Goal: Task Accomplishment & Management: Use online tool/utility

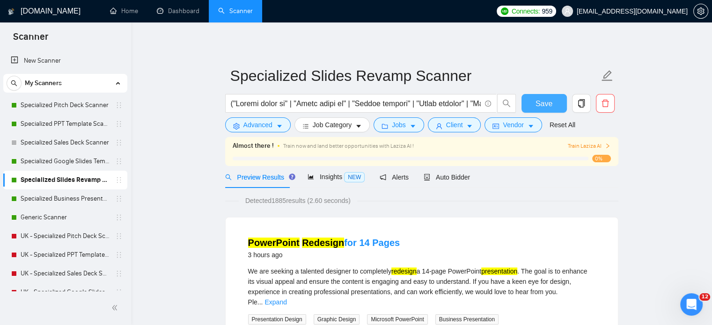
click at [542, 104] on span "Save" at bounding box center [543, 104] width 17 height 12
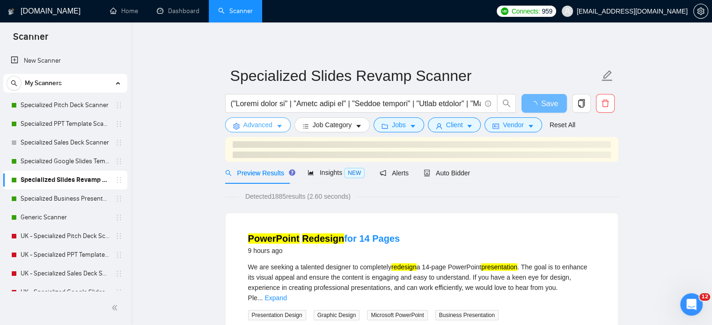
click at [267, 127] on span "Advanced" at bounding box center [257, 125] width 29 height 10
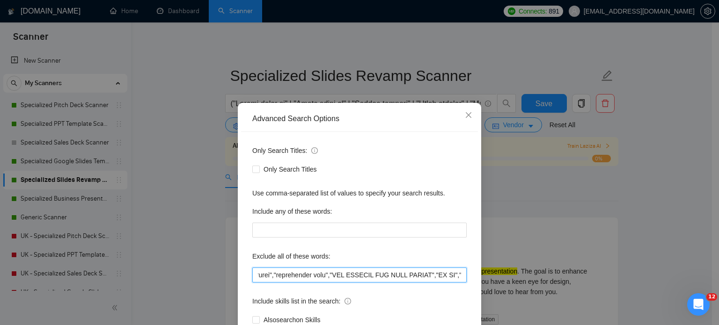
scroll to position [0, 470]
drag, startPoint x: 254, startPoint y: 276, endPoint x: 418, endPoint y: 277, distance: 164.2
click at [418, 277] on input "text" at bounding box center [359, 275] width 214 height 15
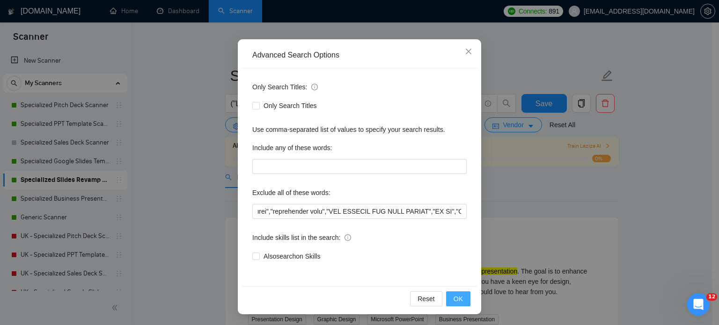
scroll to position [0, 0]
click at [458, 299] on span "OK" at bounding box center [457, 299] width 9 height 10
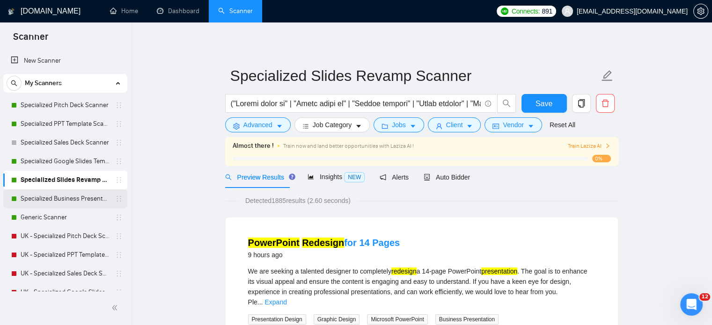
click at [46, 202] on link "Specialized Business Presentation" at bounding box center [65, 198] width 89 height 19
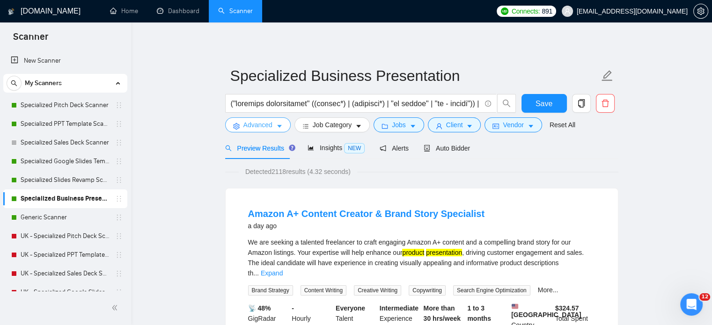
click at [268, 121] on span "Advanced" at bounding box center [257, 125] width 29 height 10
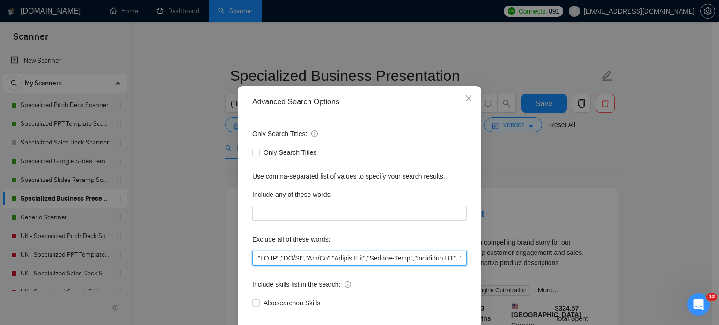
click at [253, 266] on input "text" at bounding box center [359, 258] width 214 height 15
paste input ""I don't need pitchdeck designer","I do not need pitch deck","I do not need pit…"
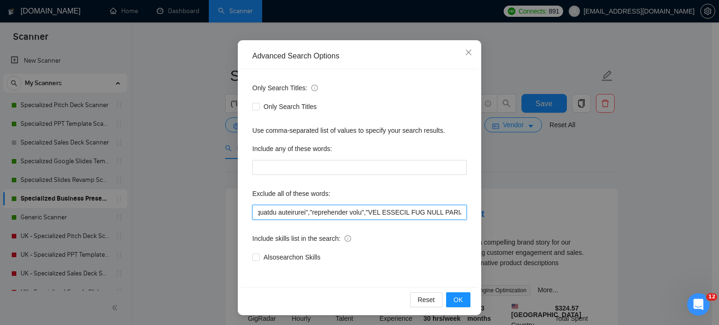
scroll to position [64, 0]
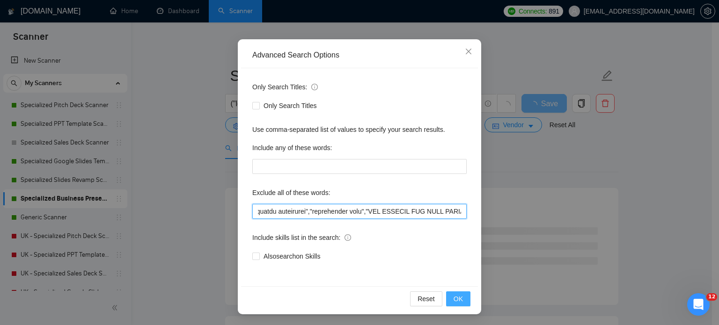
type input ""I don't need pitchdeck designer","I do not need pitch deck","I do not need pit…"
click at [460, 298] on button "OK" at bounding box center [458, 298] width 24 height 15
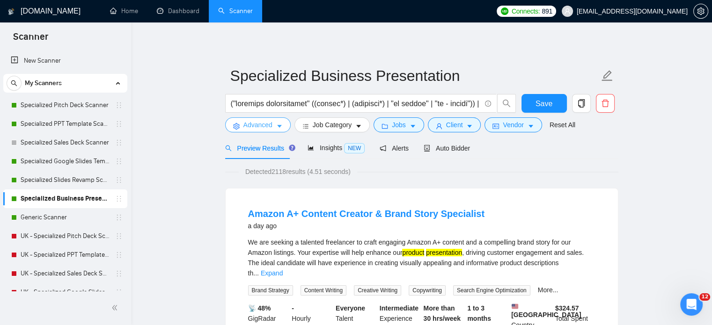
click at [267, 122] on span "Advanced" at bounding box center [257, 125] width 29 height 10
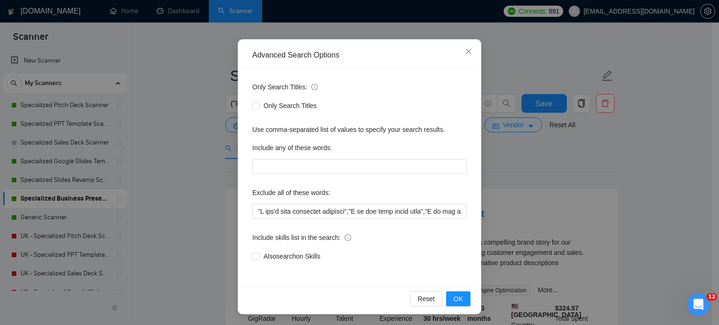
click at [160, 160] on div "Advanced Search Options Only Search Titles: Only Search Titles Use comma-separa…" at bounding box center [359, 162] width 719 height 325
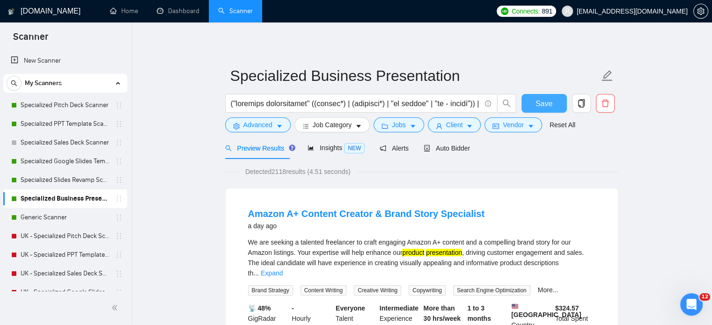
click at [529, 107] on button "Save" at bounding box center [543, 103] width 45 height 19
click at [52, 215] on link "Generic Scanner" at bounding box center [65, 217] width 89 height 19
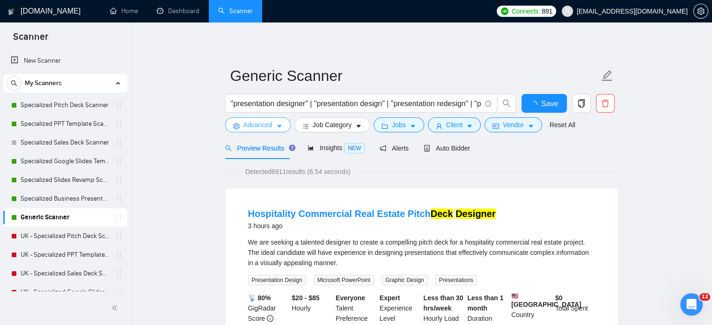
click at [267, 129] on span "Advanced" at bounding box center [257, 125] width 29 height 10
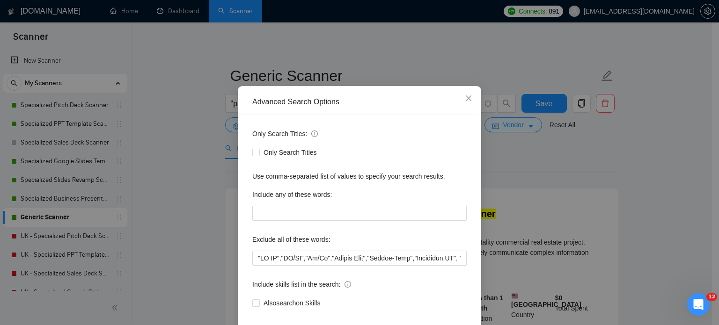
scroll to position [47, 0]
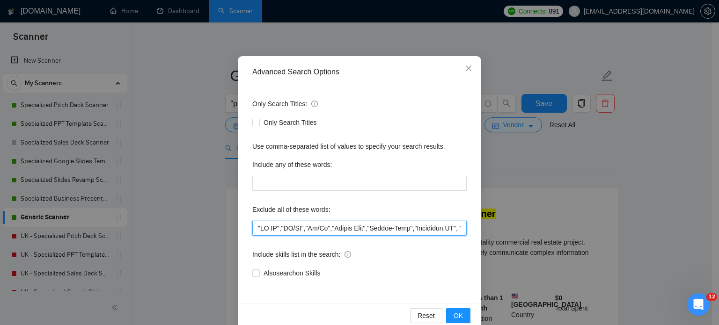
click at [254, 227] on input "text" at bounding box center [359, 228] width 214 height 15
paste input ""I don't need pitchdeck designer","I do not need pitch deck","I do not need pit…"
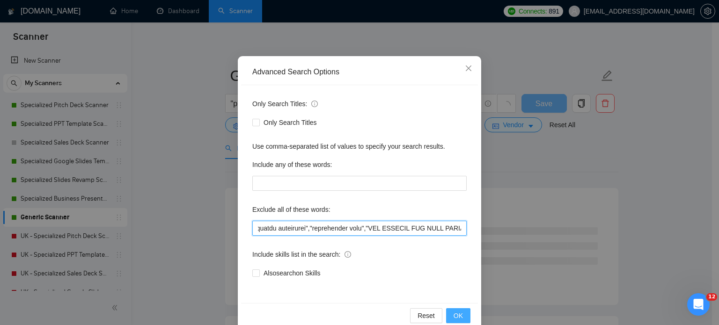
type input ""I don't need pitchdeck designer","I do not need pitch deck","I do not need pit…"
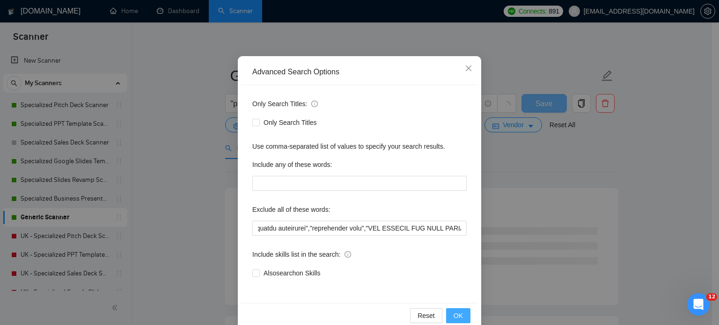
scroll to position [0, 0]
drag, startPoint x: 454, startPoint y: 314, endPoint x: 458, endPoint y: 292, distance: 22.4
click at [455, 313] on span "OK" at bounding box center [457, 316] width 9 height 10
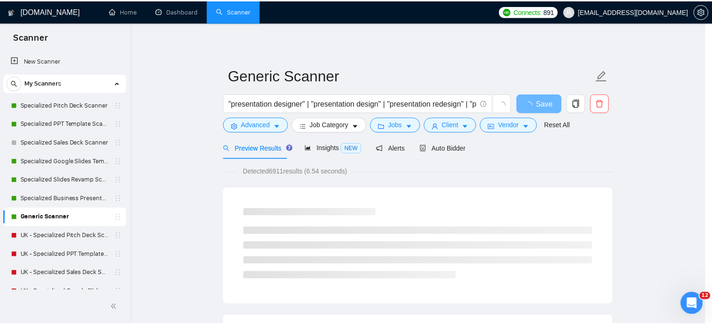
scroll to position [17, 0]
